Goal: Check status: Check status

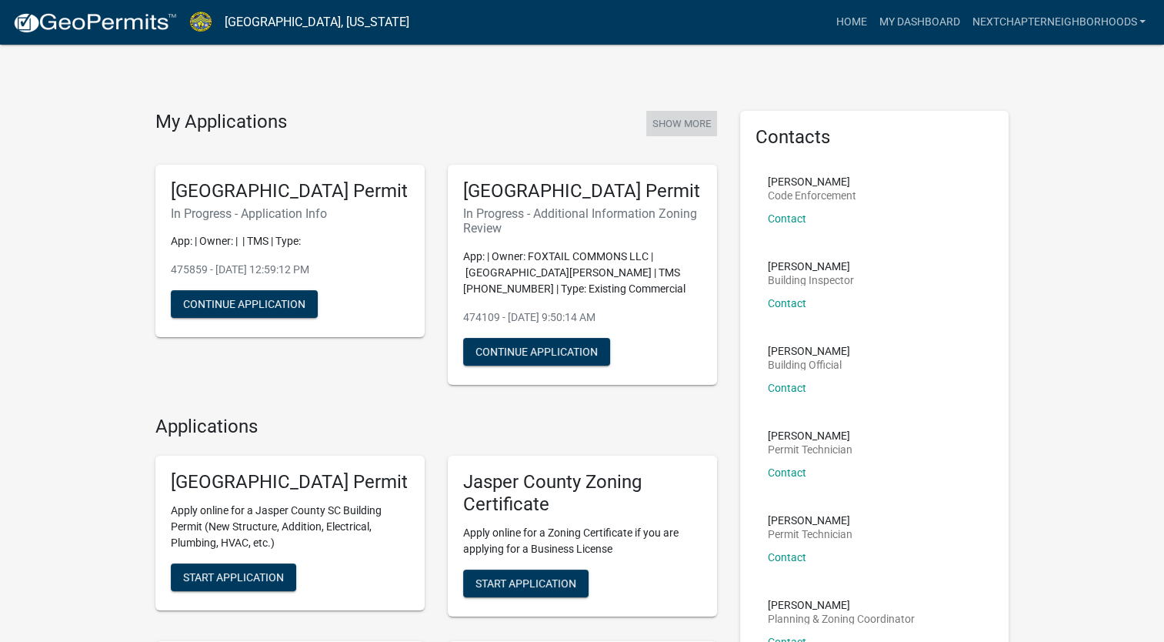
click at [687, 114] on button "Show More" at bounding box center [681, 123] width 71 height 25
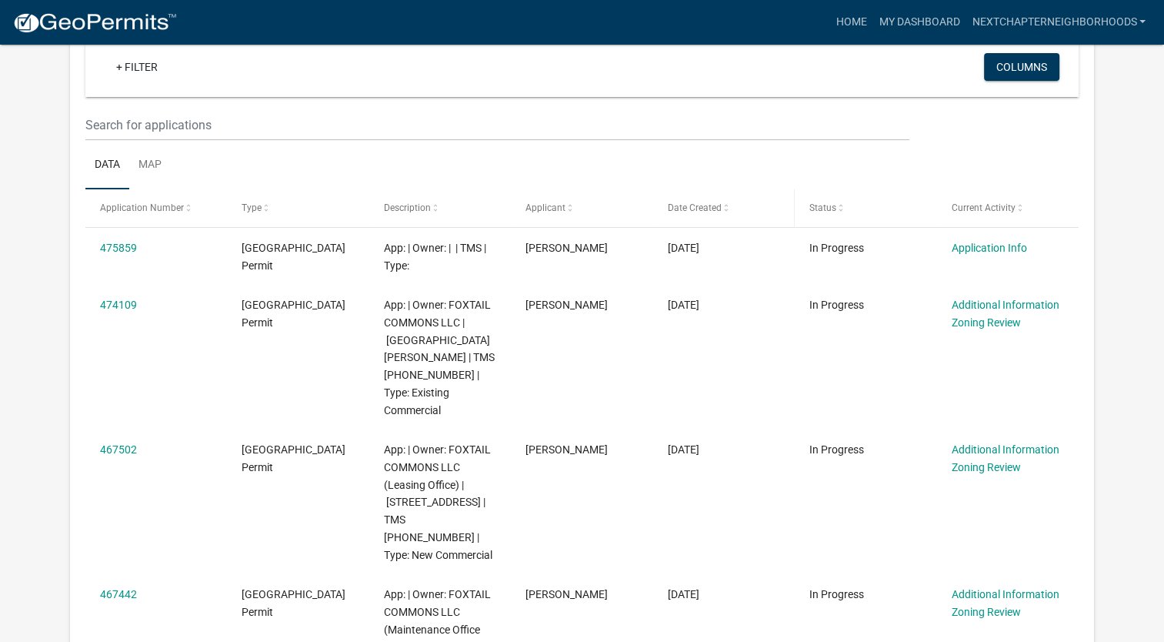
scroll to position [127, 0]
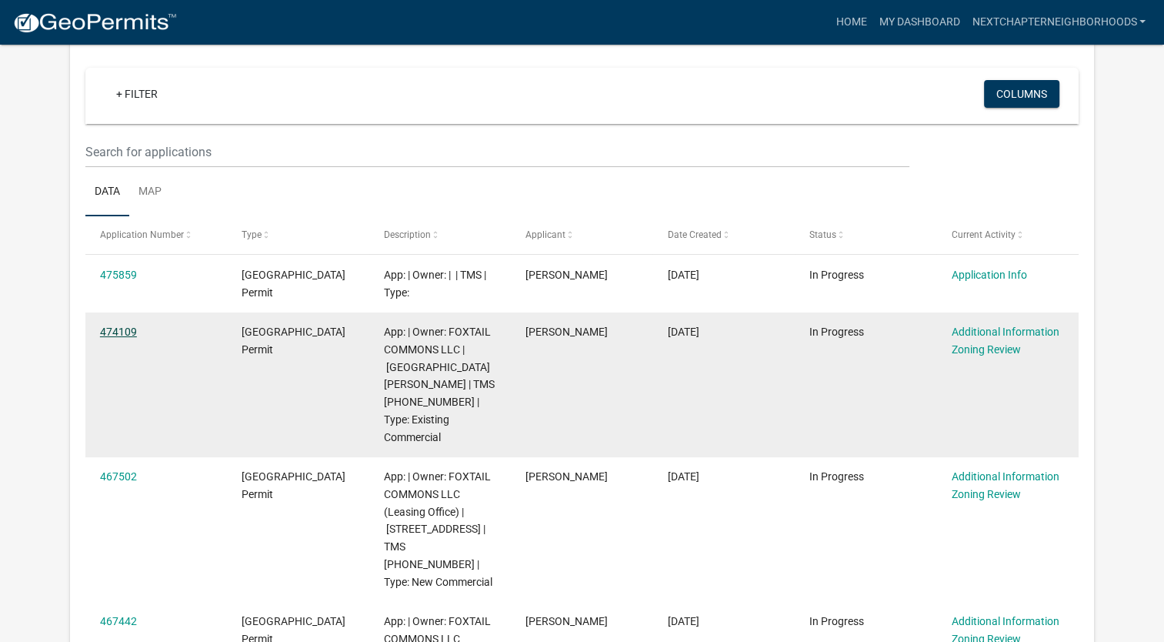
click at [138, 328] on div "474109" at bounding box center [156, 332] width 112 height 18
click at [103, 331] on link "474109" at bounding box center [118, 332] width 37 height 12
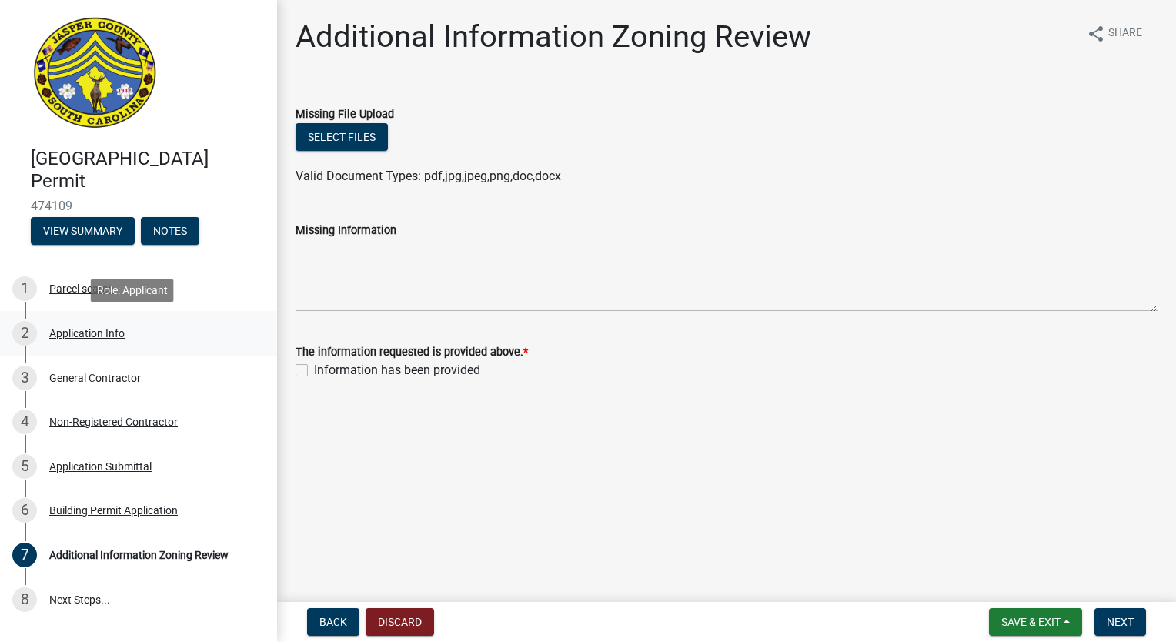
click at [92, 335] on div "Application Info" at bounding box center [86, 333] width 75 height 11
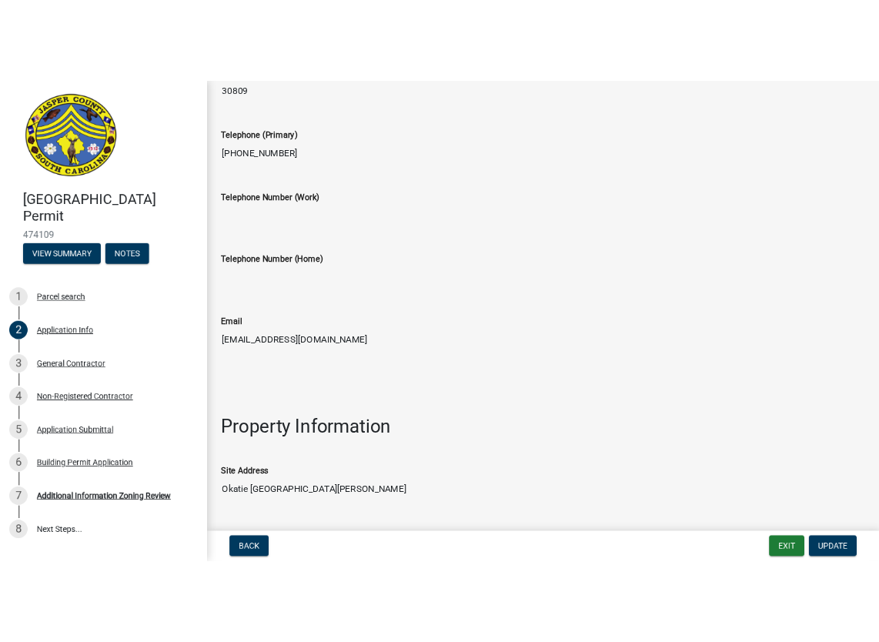
scroll to position [923, 0]
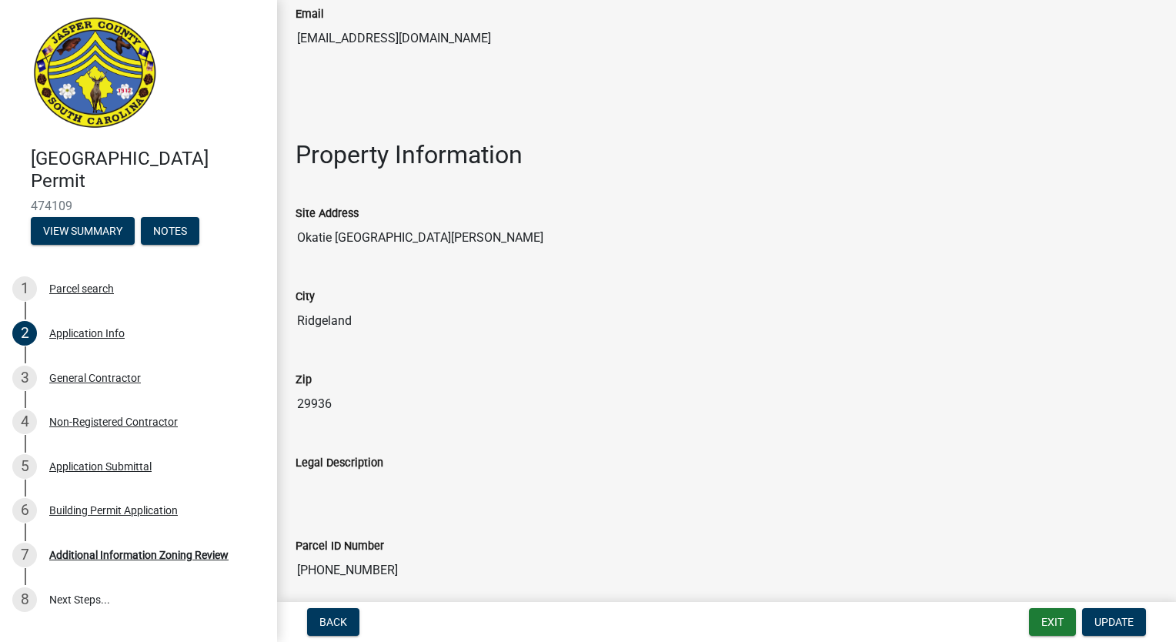
click at [430, 234] on input "Okatie [GEOGRAPHIC_DATA][PERSON_NAME]" at bounding box center [727, 237] width 862 height 31
drag, startPoint x: 484, startPoint y: 232, endPoint x: 374, endPoint y: 232, distance: 110.1
click at [374, 232] on input "Okatie [GEOGRAPHIC_DATA][PERSON_NAME]" at bounding box center [727, 237] width 862 height 31
drag, startPoint x: 374, startPoint y: 232, endPoint x: 386, endPoint y: 231, distance: 12.4
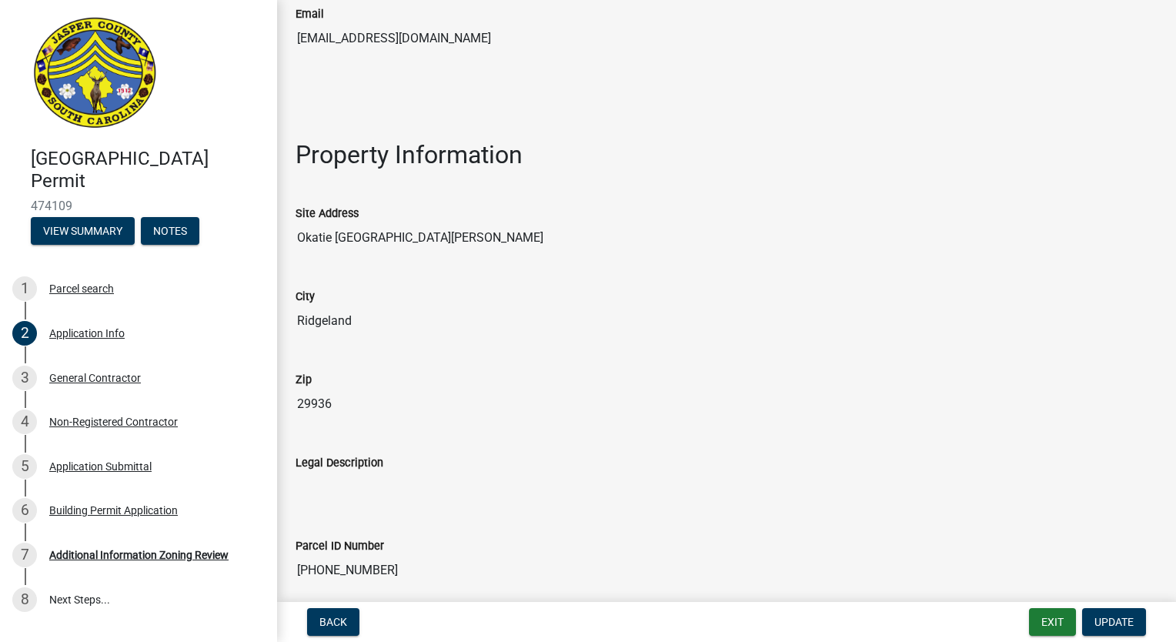
click at [386, 231] on input "Okatie [GEOGRAPHIC_DATA][PERSON_NAME]" at bounding box center [727, 237] width 862 height 31
click at [385, 232] on input "Okatie [GEOGRAPHIC_DATA][PERSON_NAME]" at bounding box center [727, 237] width 862 height 31
click at [586, 226] on input "Okatie [GEOGRAPHIC_DATA][PERSON_NAME]" at bounding box center [727, 237] width 862 height 31
drag, startPoint x: 483, startPoint y: 223, endPoint x: 393, endPoint y: 229, distance: 90.3
click at [393, 229] on input "Okatie [GEOGRAPHIC_DATA][PERSON_NAME]" at bounding box center [727, 237] width 862 height 31
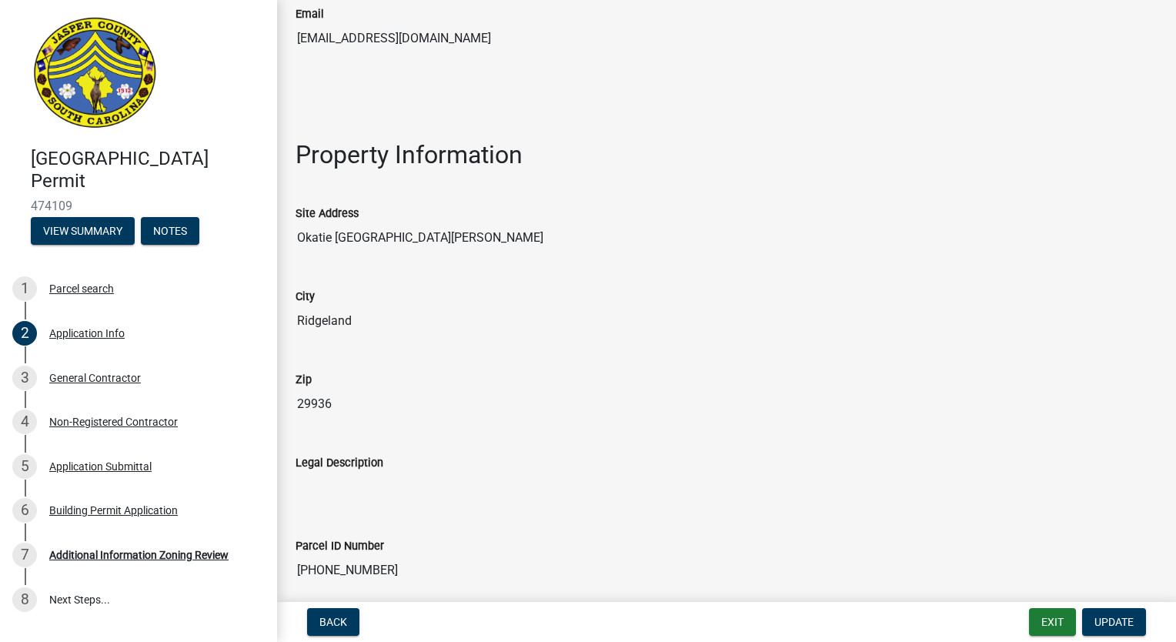
click at [393, 229] on input "Okatie [GEOGRAPHIC_DATA][PERSON_NAME]" at bounding box center [727, 237] width 862 height 31
drag, startPoint x: 479, startPoint y: 236, endPoint x: 372, endPoint y: 236, distance: 107.0
click at [394, 236] on input "Okatie [GEOGRAPHIC_DATA][PERSON_NAME]" at bounding box center [727, 237] width 862 height 31
click at [372, 236] on input "Okatie [GEOGRAPHIC_DATA][PERSON_NAME]" at bounding box center [727, 237] width 862 height 31
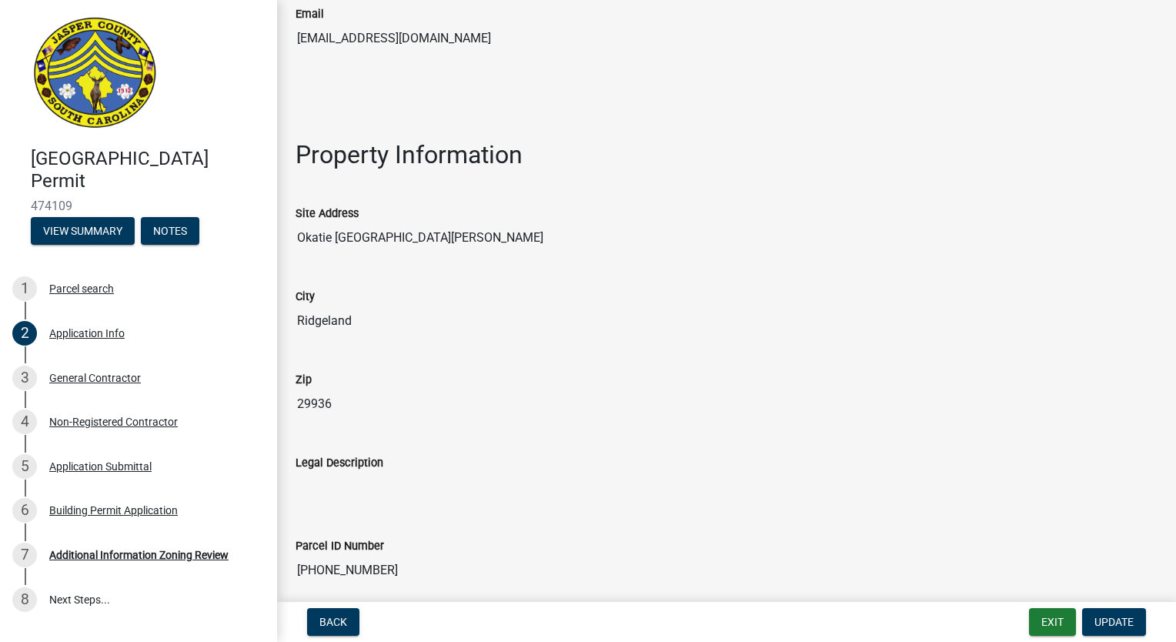
click at [451, 235] on input "Okatie [GEOGRAPHIC_DATA][PERSON_NAME]" at bounding box center [727, 237] width 862 height 31
drag, startPoint x: 465, startPoint y: 235, endPoint x: 369, endPoint y: 235, distance: 95.4
click at [369, 235] on input "Okatie [GEOGRAPHIC_DATA][PERSON_NAME]" at bounding box center [727, 237] width 862 height 31
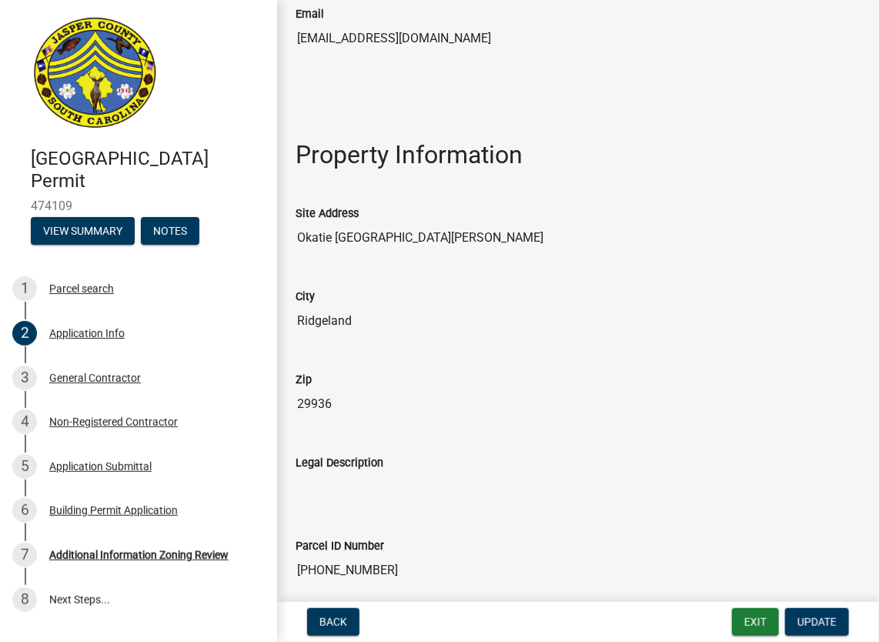
click at [462, 237] on input "Okatie [GEOGRAPHIC_DATA][PERSON_NAME]" at bounding box center [578, 237] width 565 height 31
click at [802, 623] on span "Update" at bounding box center [816, 622] width 39 height 12
click at [428, 231] on input "Okatie [GEOGRAPHIC_DATA][PERSON_NAME]" at bounding box center [578, 237] width 565 height 31
click at [446, 234] on input "Okatie [GEOGRAPHIC_DATA][PERSON_NAME]" at bounding box center [578, 237] width 565 height 31
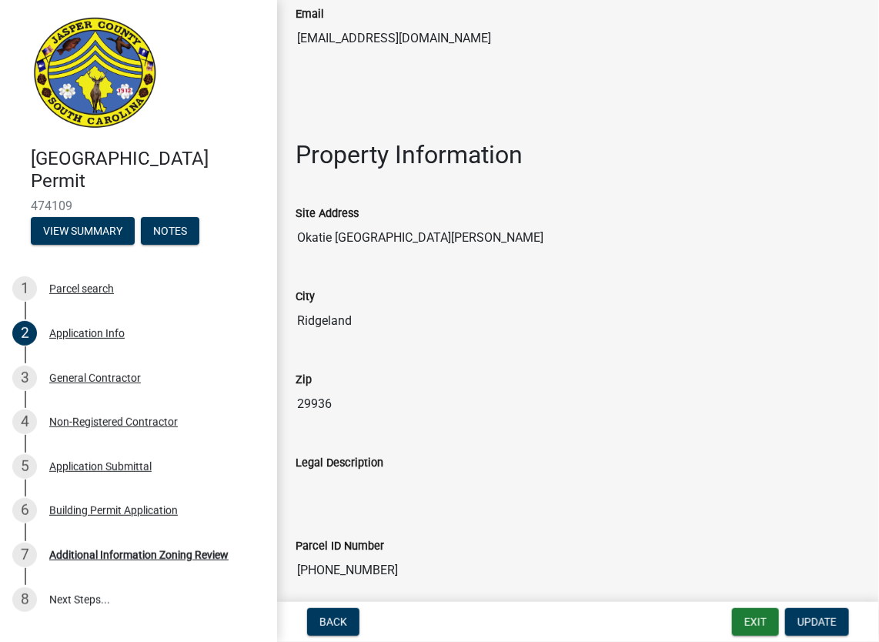
click at [446, 234] on input "Okatie [GEOGRAPHIC_DATA][PERSON_NAME]" at bounding box center [578, 237] width 565 height 31
click at [556, 229] on input "Okatie [GEOGRAPHIC_DATA][PERSON_NAME]" at bounding box center [578, 237] width 565 height 31
click at [394, 239] on input "Okatie [GEOGRAPHIC_DATA][PERSON_NAME]" at bounding box center [578, 237] width 565 height 31
drag, startPoint x: 406, startPoint y: 239, endPoint x: 465, endPoint y: 238, distance: 59.3
click at [465, 238] on input "Okatie [GEOGRAPHIC_DATA][PERSON_NAME]" at bounding box center [578, 237] width 565 height 31
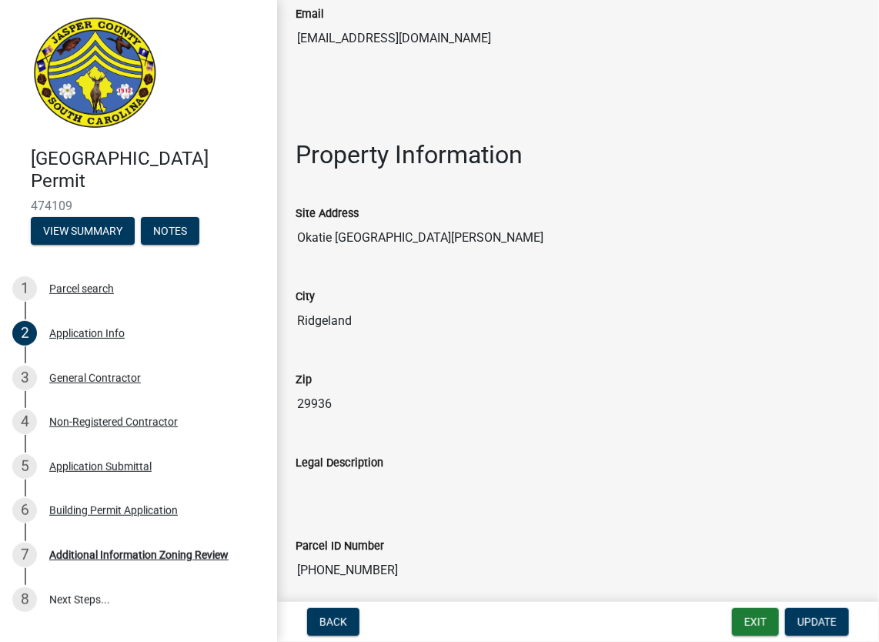
click at [464, 238] on input "Okatie [GEOGRAPHIC_DATA][PERSON_NAME]" at bounding box center [578, 237] width 565 height 31
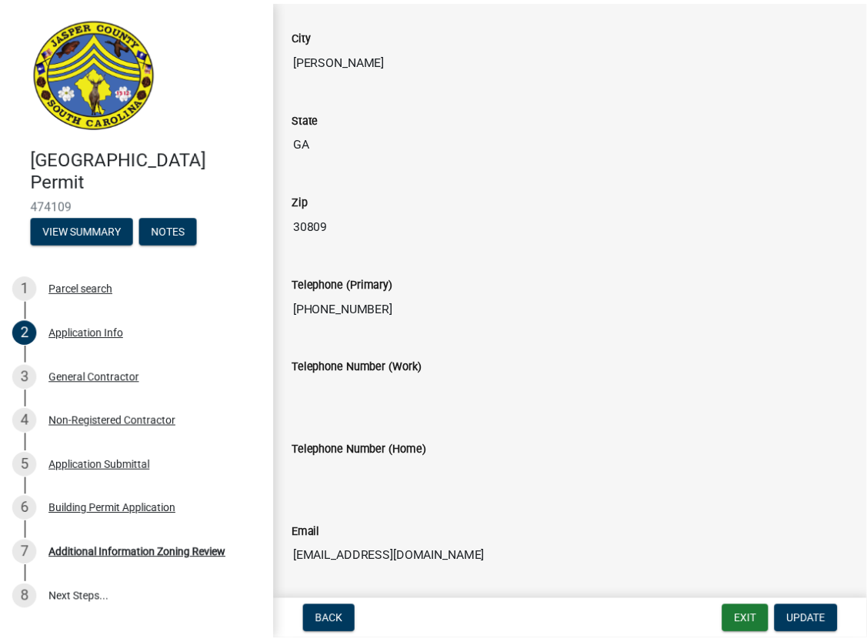
scroll to position [539, 0]
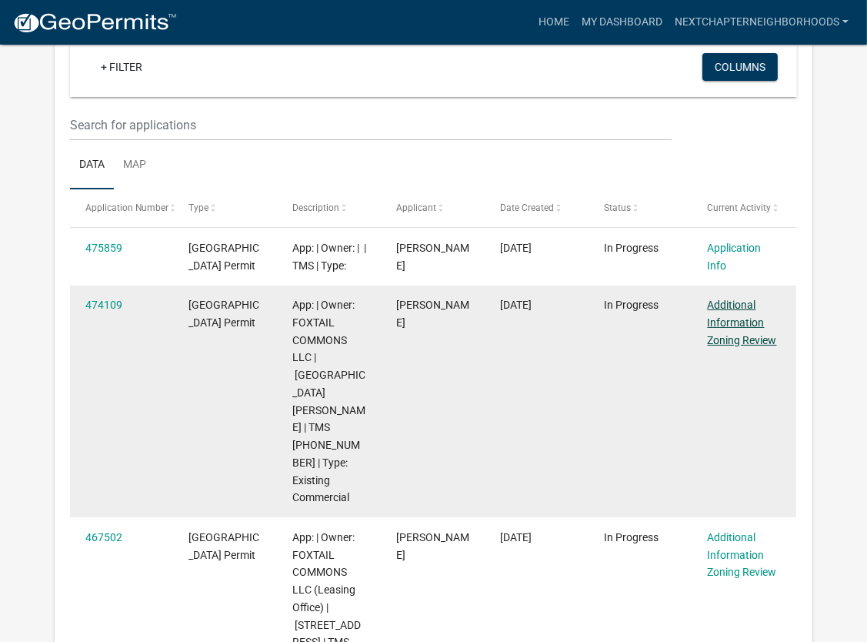
scroll to position [127, 0]
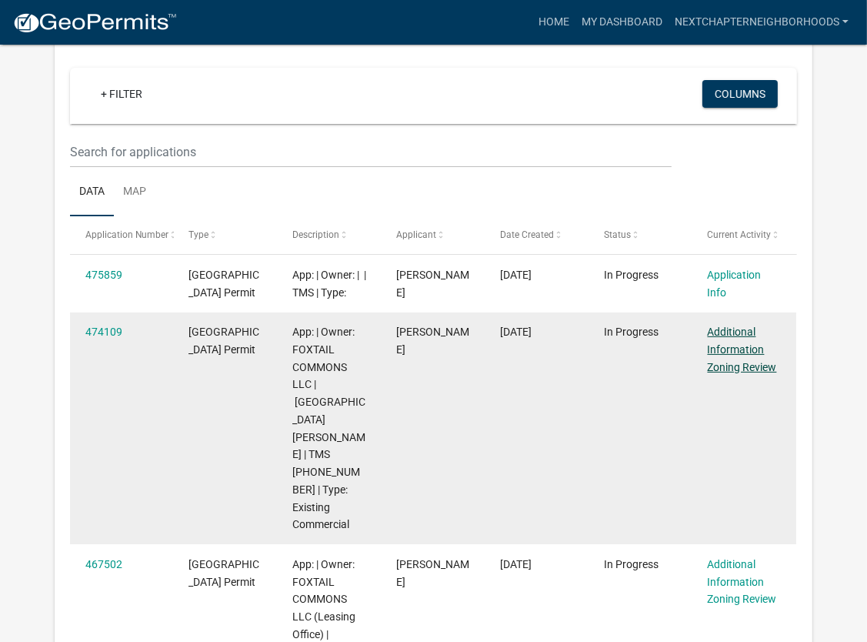
click at [738, 350] on link "Additional Information Zoning Review" at bounding box center [742, 350] width 69 height 48
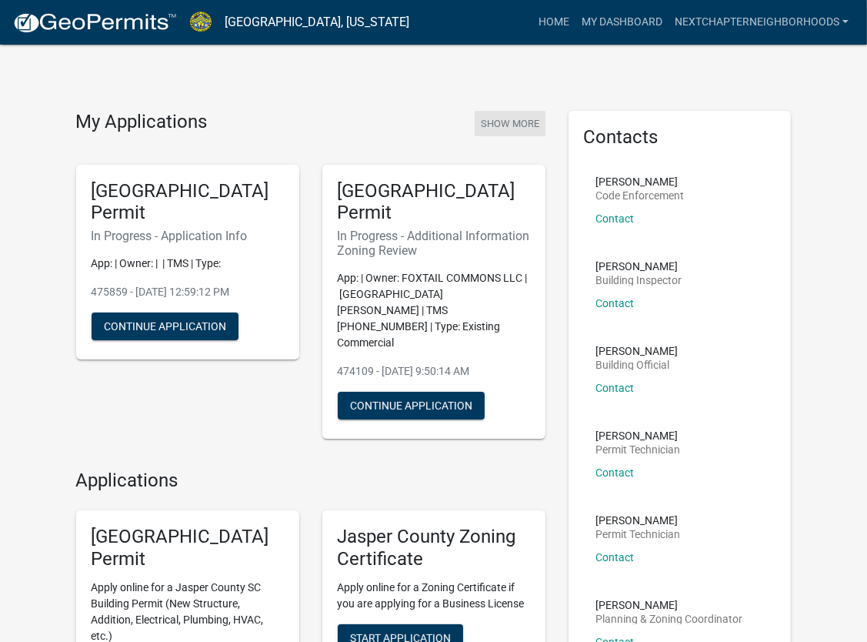
click at [508, 118] on button "Show More" at bounding box center [510, 123] width 71 height 25
